Goal: Information Seeking & Learning: Learn about a topic

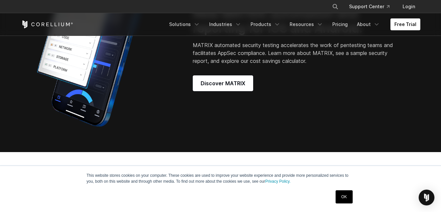
scroll to position [559, 0]
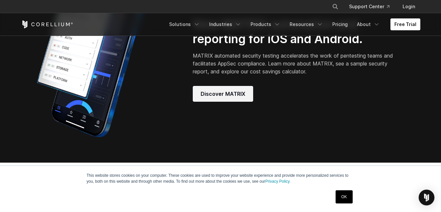
click at [223, 95] on span "Discover MATRIX" at bounding box center [223, 94] width 45 height 8
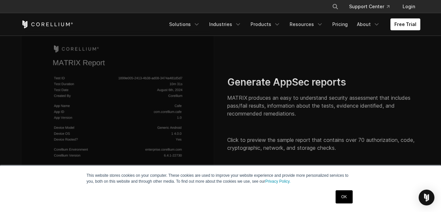
scroll to position [1216, 0]
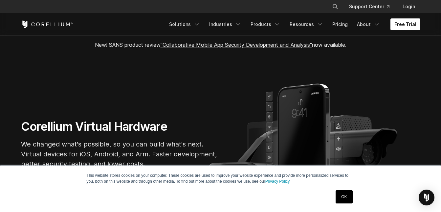
click at [346, 195] on link "OK" at bounding box center [344, 196] width 17 height 13
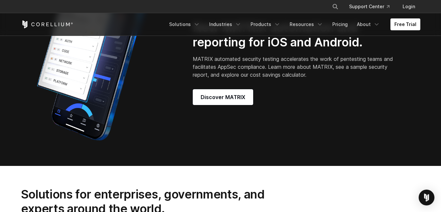
scroll to position [559, 0]
